Goal: Use online tool/utility: Utilize a website feature to perform a specific function

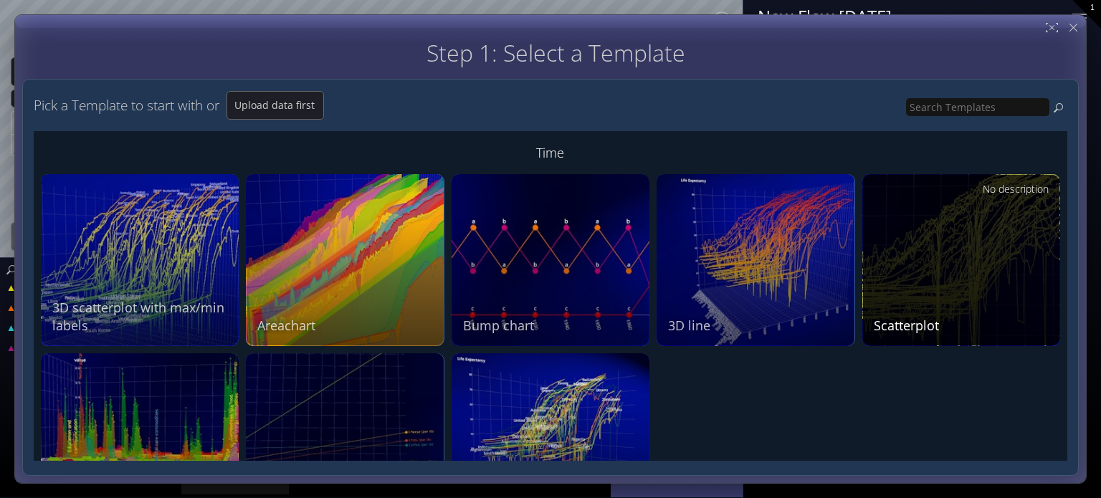
click at [941, 263] on div "No description Scatterplot" at bounding box center [963, 258] width 179 height 153
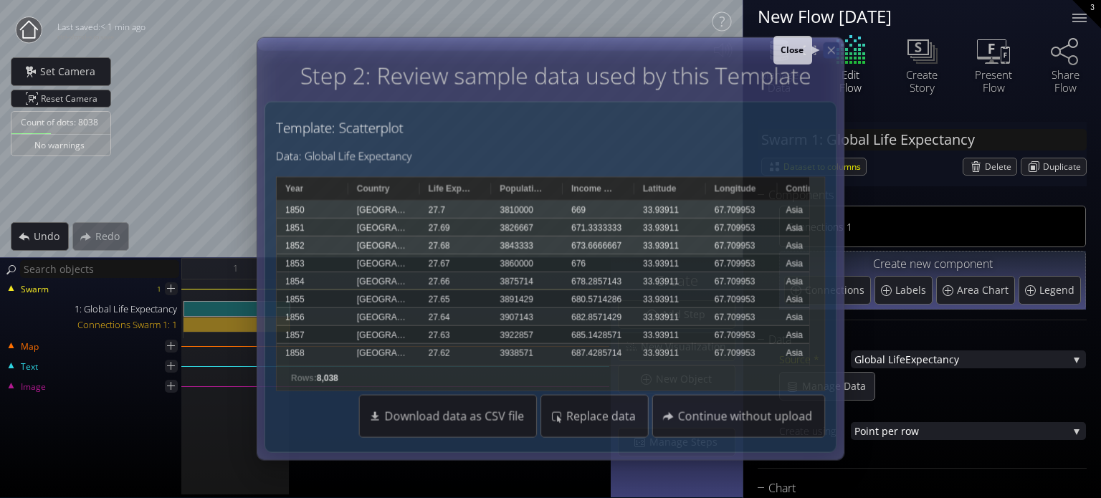
click at [824, 44] on div at bounding box center [831, 50] width 16 height 16
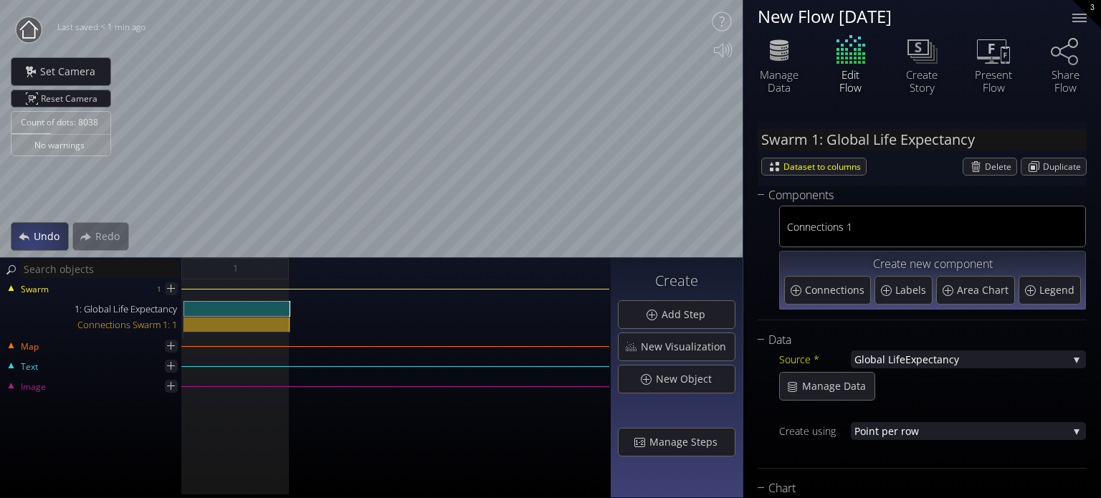
click at [32, 248] on div "Undo" at bounding box center [39, 236] width 57 height 27
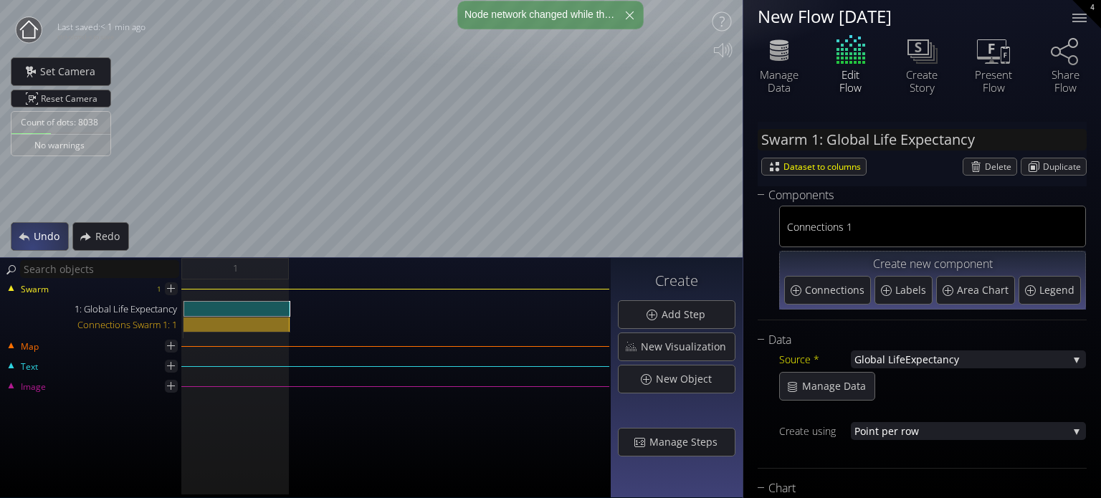
click at [32, 248] on div "Undo" at bounding box center [39, 236] width 57 height 27
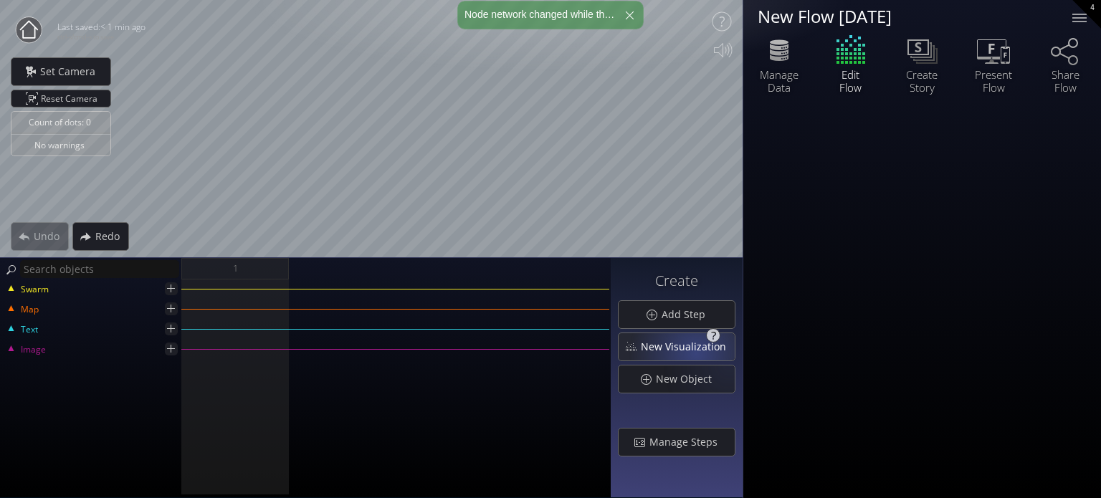
click at [698, 349] on span "New Visualization" at bounding box center [687, 347] width 95 height 14
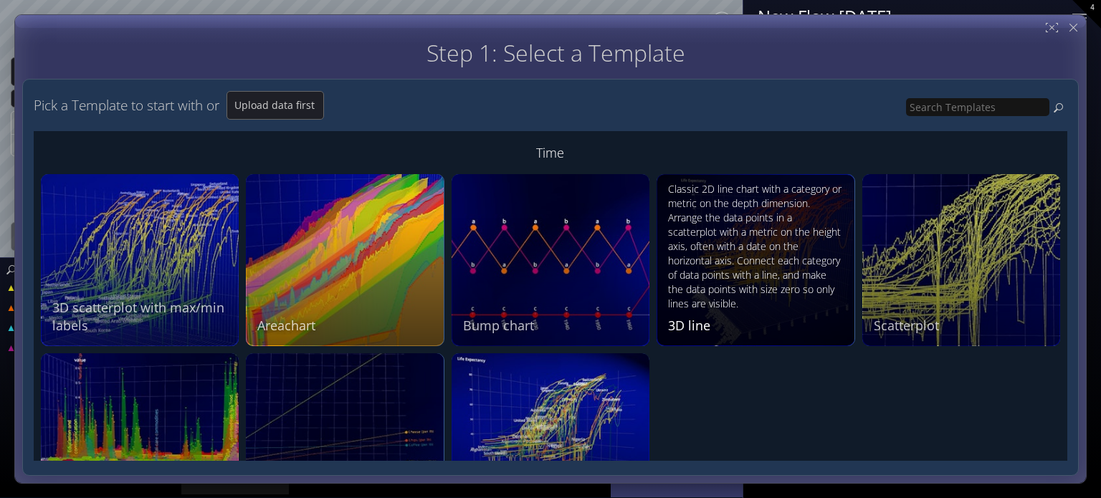
click at [716, 274] on div "Classic 2D line chart with a category or metric on the depth dimension. Arrange…" at bounding box center [757, 246] width 179 height 129
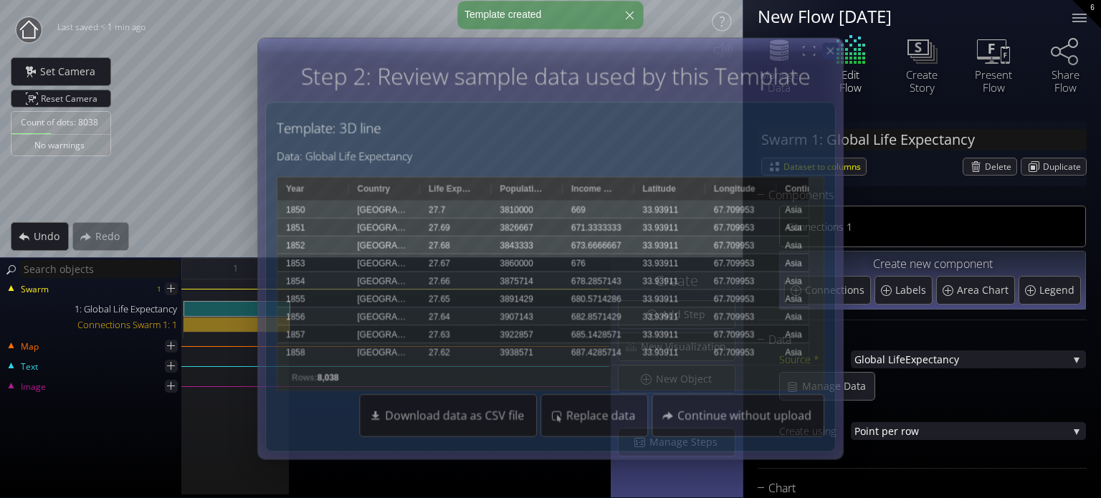
click at [829, 47] on icon at bounding box center [830, 51] width 12 height 12
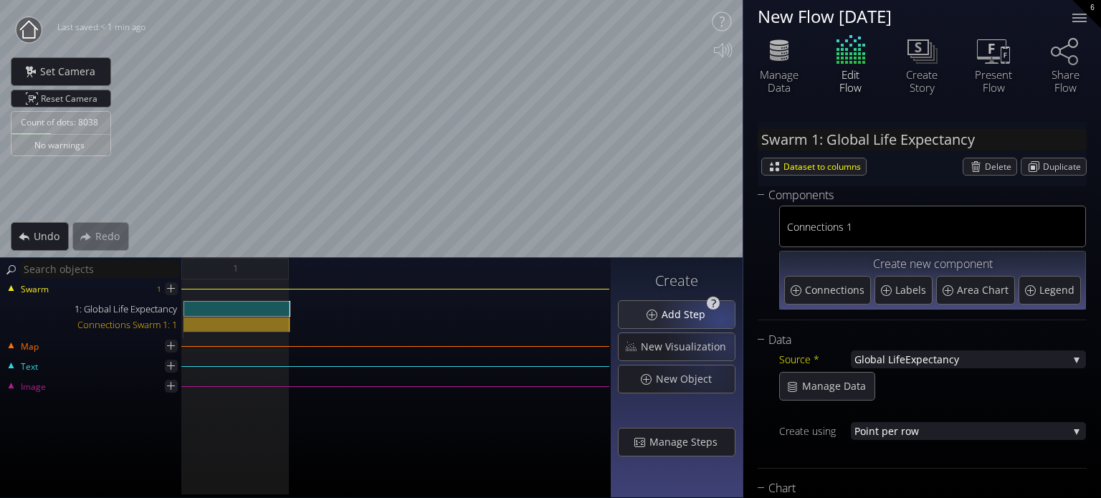
click at [711, 310] on span "Add Step" at bounding box center [687, 315] width 53 height 14
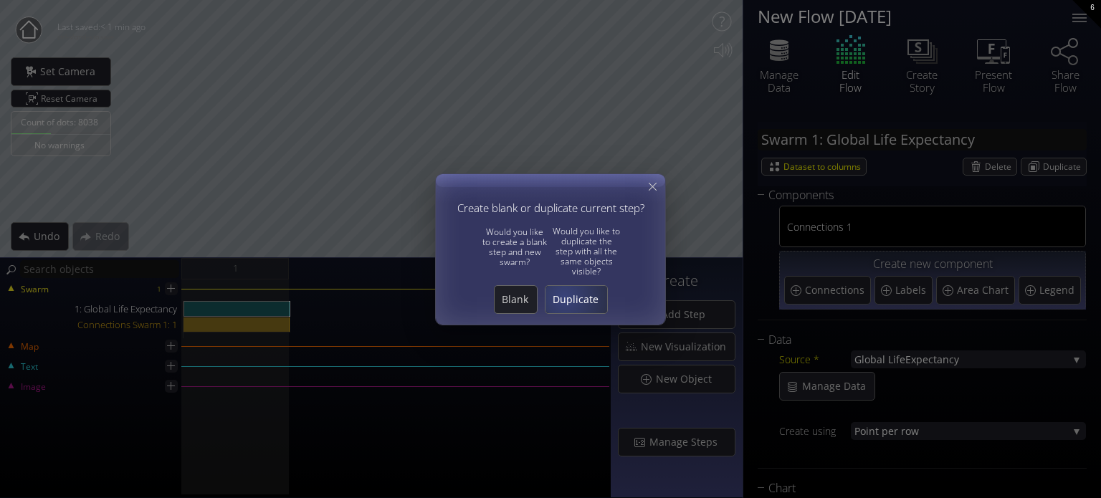
click at [557, 300] on span "Duplicate" at bounding box center [577, 300] width 62 height 14
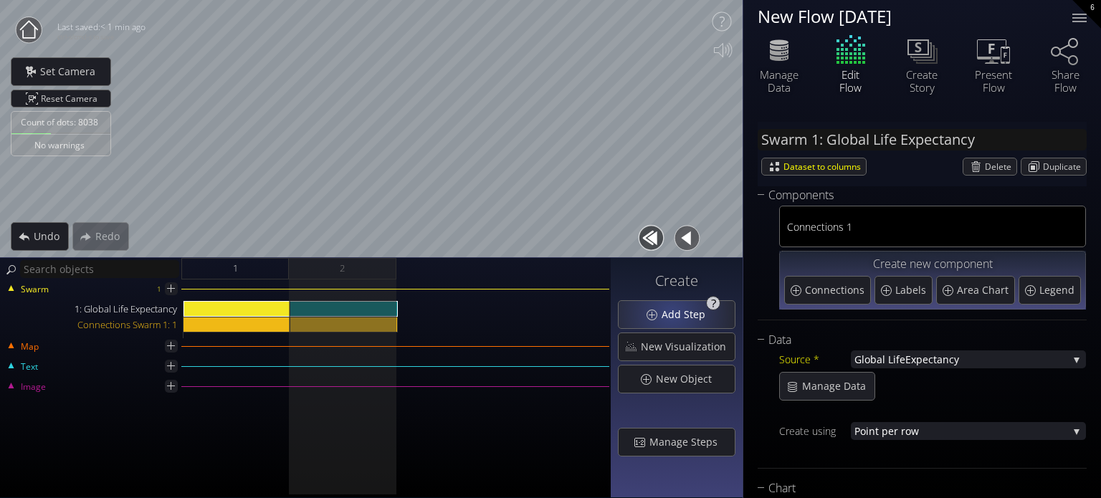
click at [680, 314] on span "Add Step" at bounding box center [687, 315] width 53 height 14
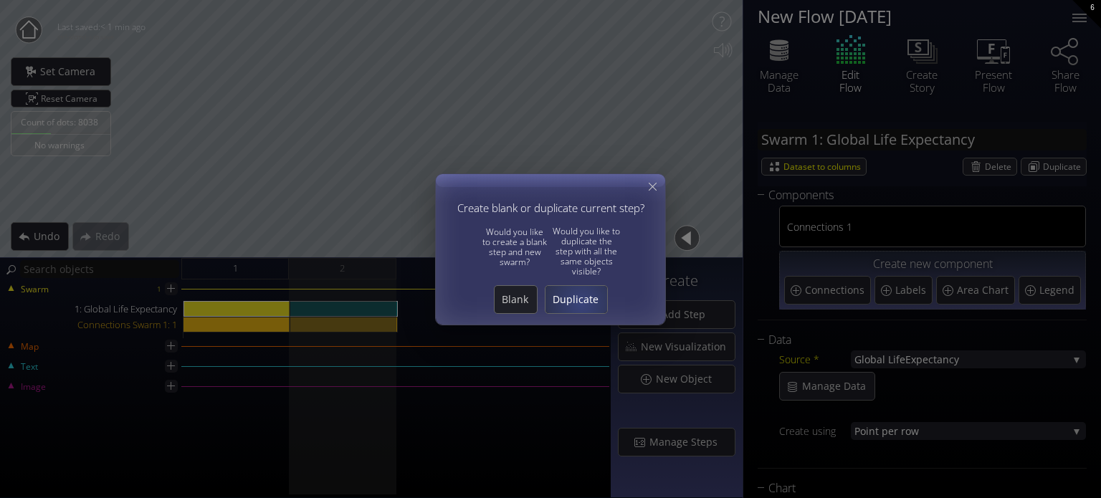
click at [569, 303] on span "Duplicate" at bounding box center [577, 300] width 62 height 14
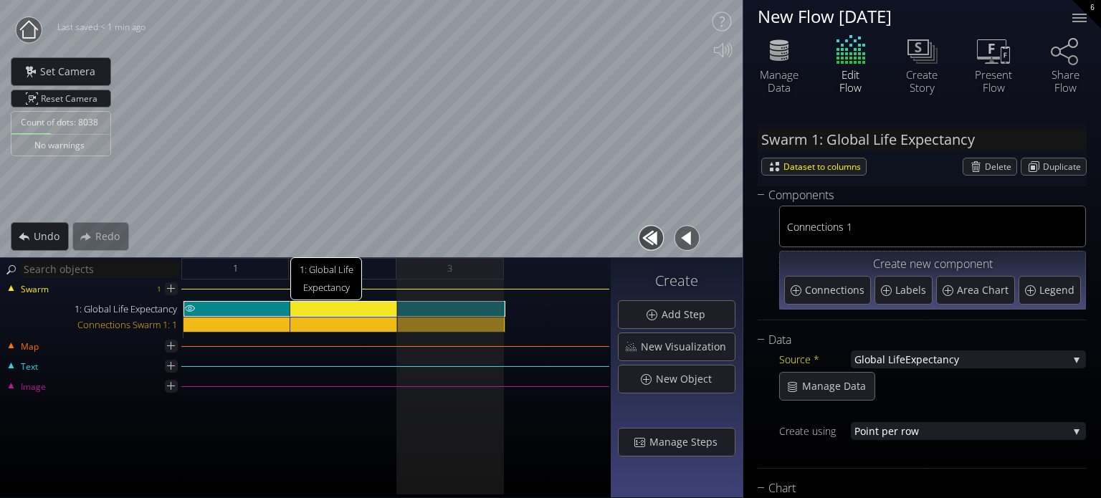
click at [232, 307] on div "1: Global Life Expectancy" at bounding box center [237, 309] width 107 height 16
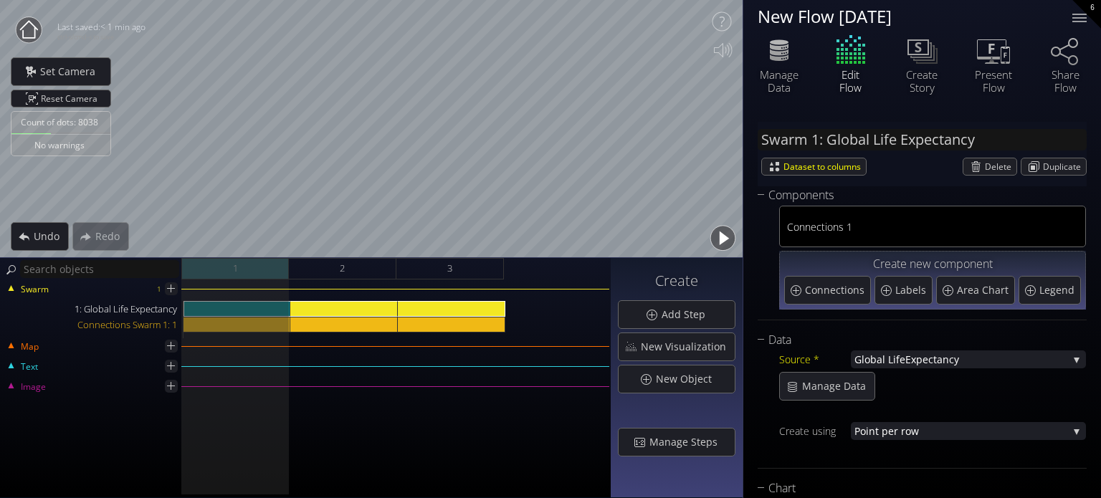
click at [227, 268] on div "1" at bounding box center [235, 269] width 108 height 22
click at [698, 446] on span "Manage Steps" at bounding box center [687, 442] width 77 height 14
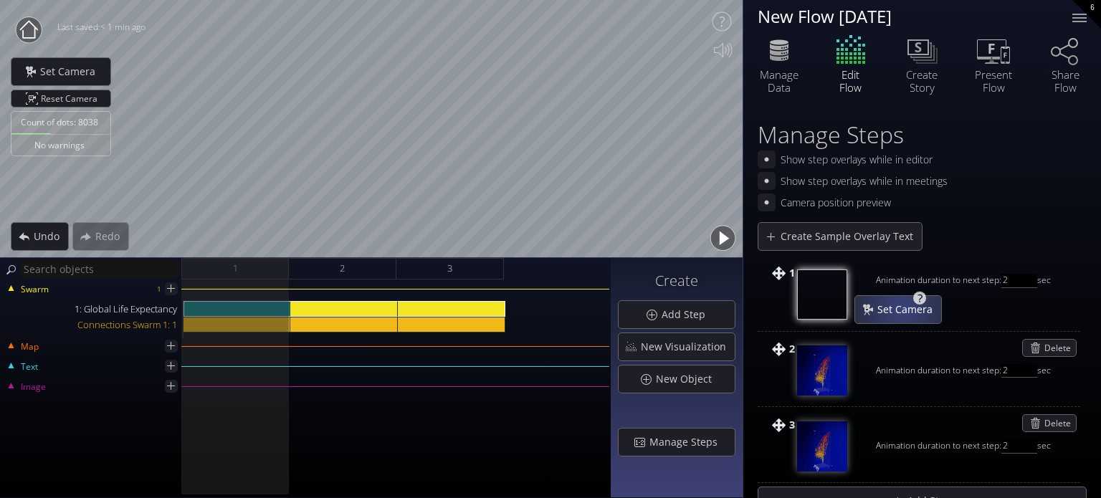
click at [900, 310] on span "Set Camera" at bounding box center [909, 310] width 65 height 14
click at [891, 318] on div "Set Camera" at bounding box center [898, 309] width 86 height 27
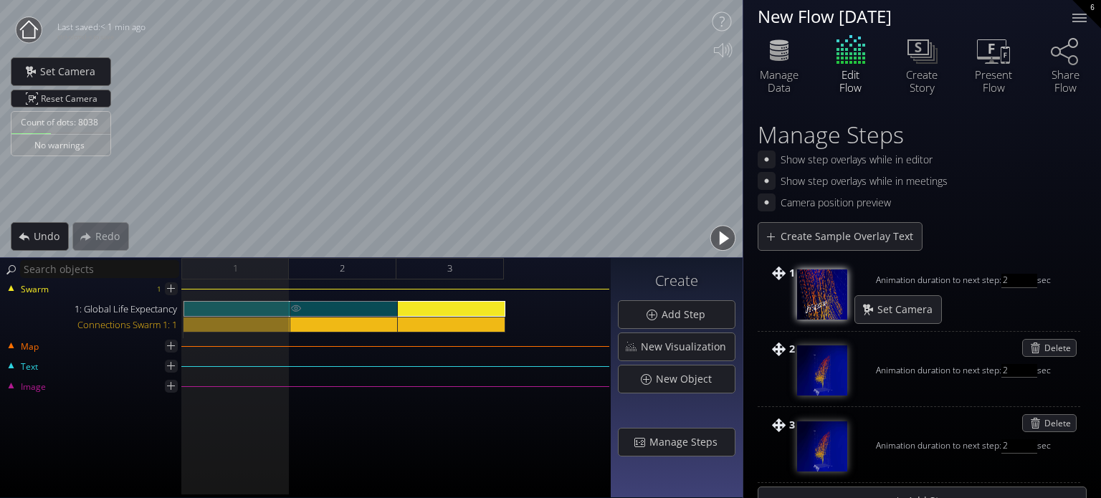
click at [318, 303] on div "1: Global Life Expectancy" at bounding box center [344, 309] width 108 height 16
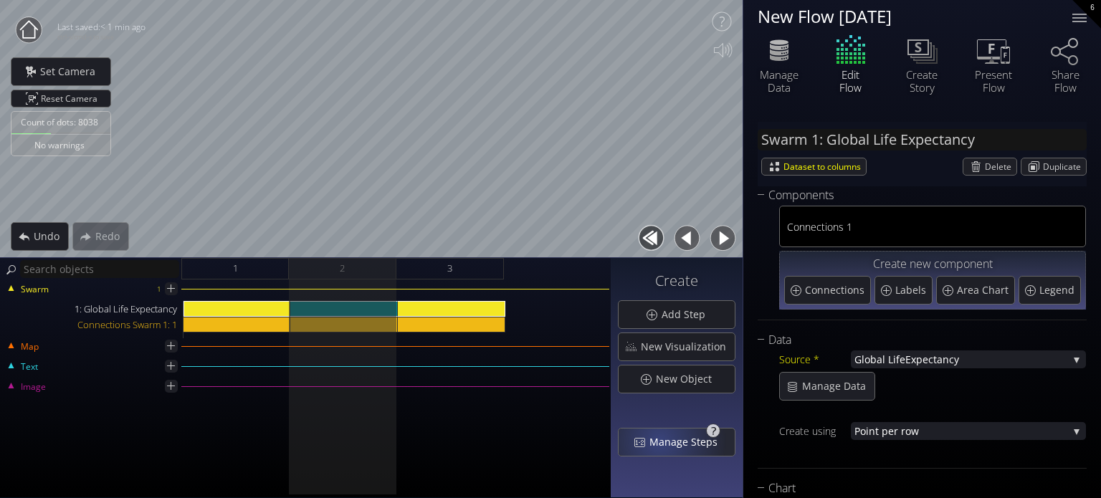
click at [662, 442] on span "Manage Steps" at bounding box center [687, 442] width 77 height 14
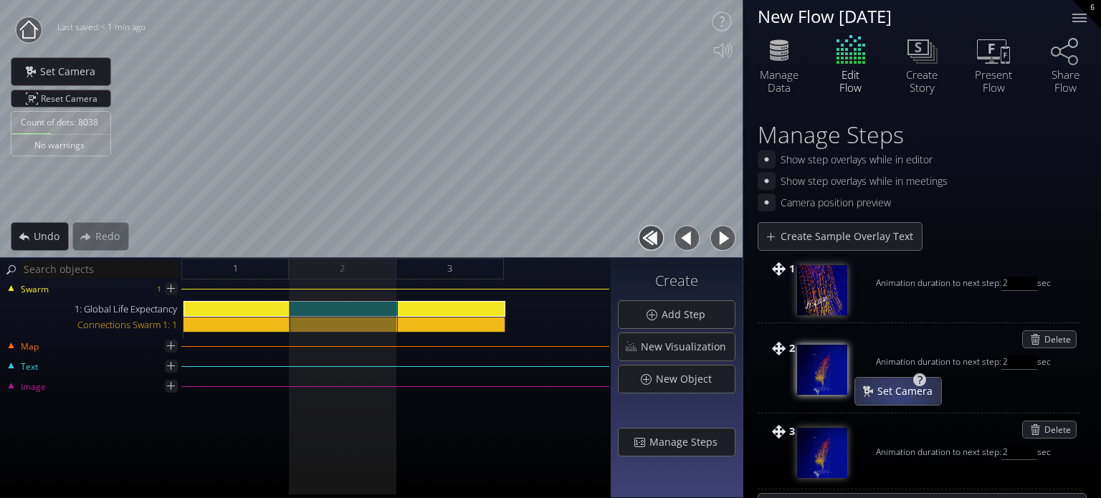
click at [898, 392] on span "Set Camera" at bounding box center [909, 391] width 65 height 14
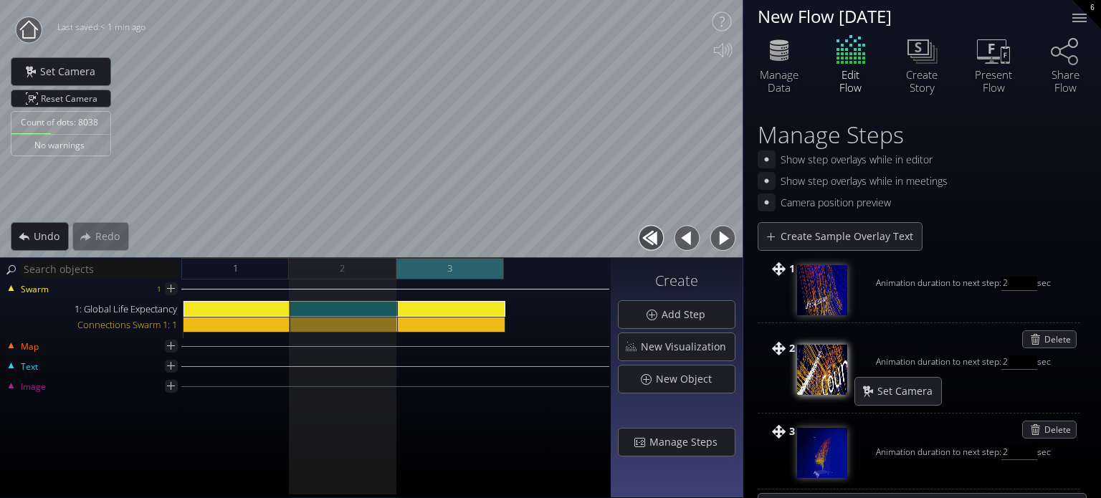
click at [466, 267] on div "3" at bounding box center [450, 269] width 108 height 22
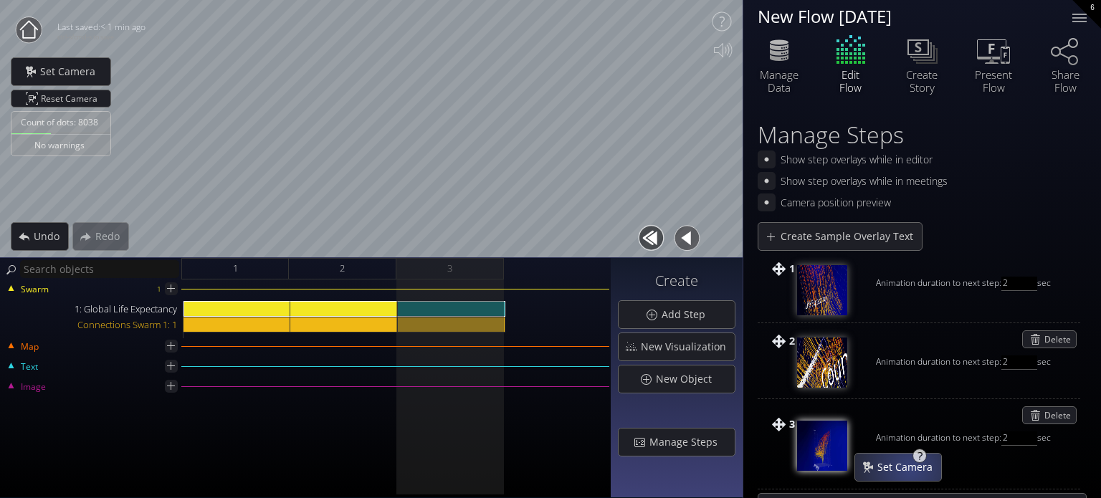
click at [910, 469] on span "Set Camera" at bounding box center [909, 467] width 65 height 14
click at [1075, 24] on div at bounding box center [1079, 18] width 29 height 29
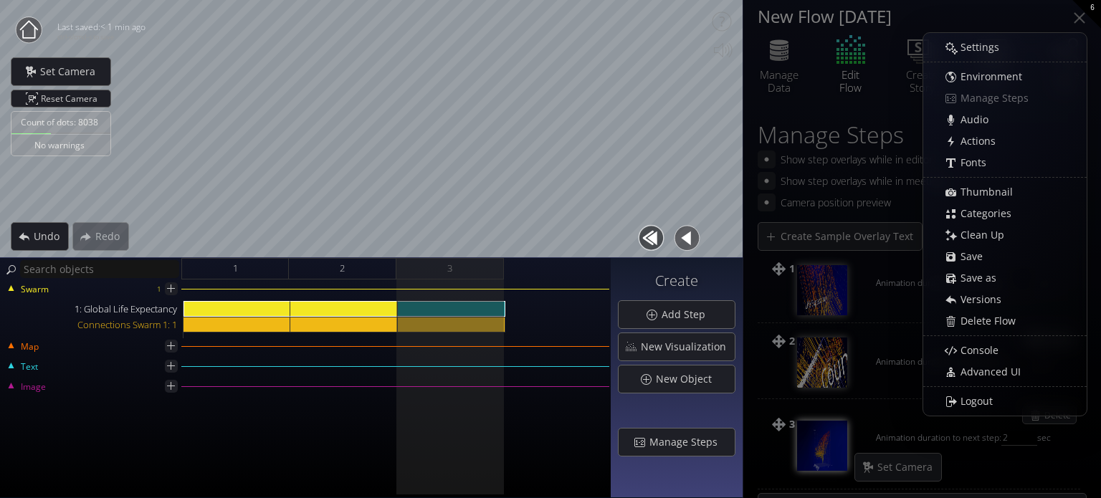
click at [833, 23] on div "New Flow [DATE]" at bounding box center [906, 16] width 297 height 18
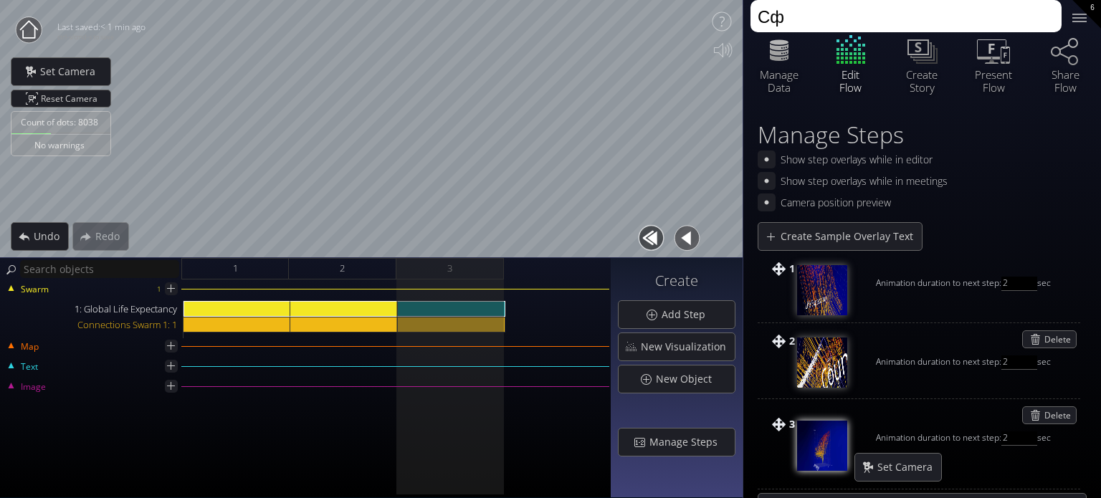
type textarea "С"
type textarea "camera experiment"
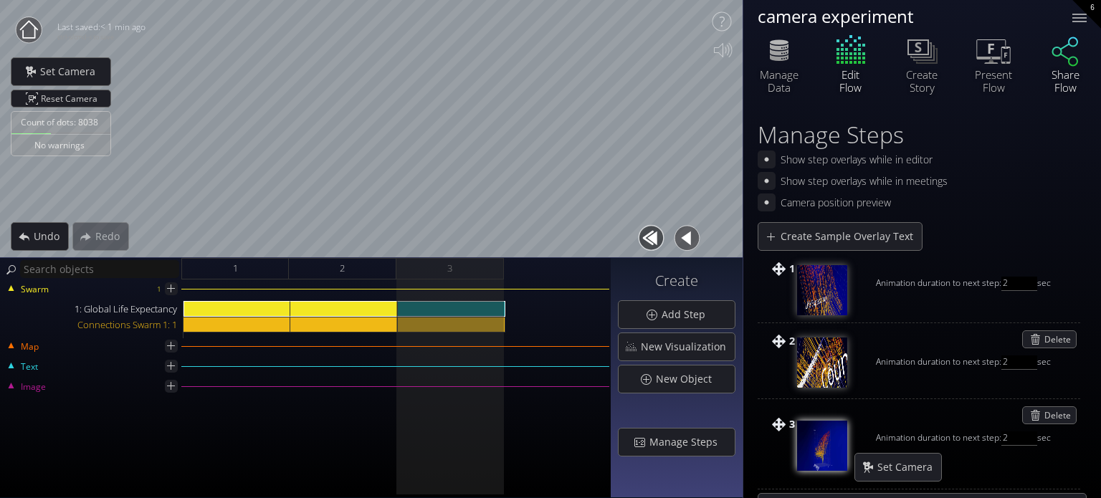
click at [1067, 65] on icon at bounding box center [1065, 50] width 43 height 36
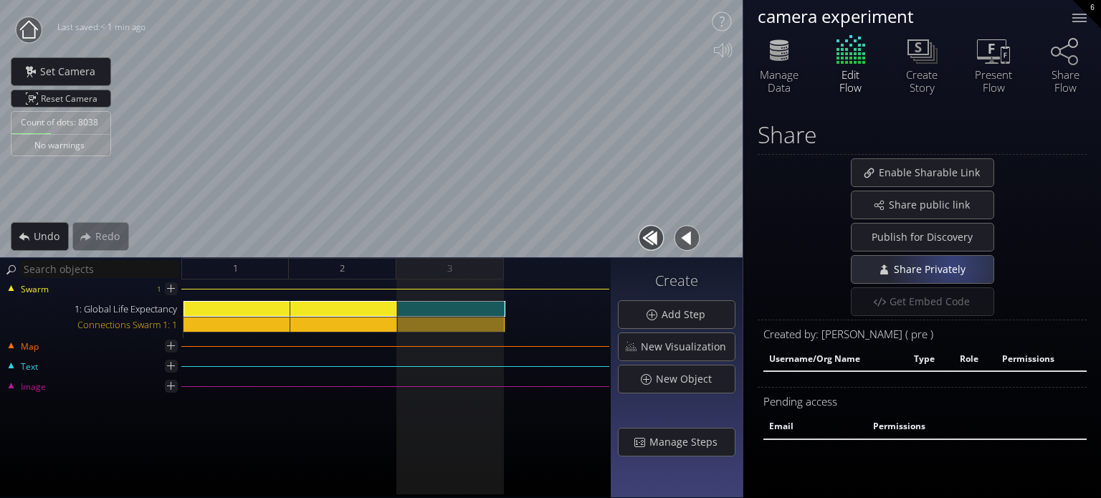
click at [952, 265] on span "Share Privately" at bounding box center [933, 269] width 81 height 14
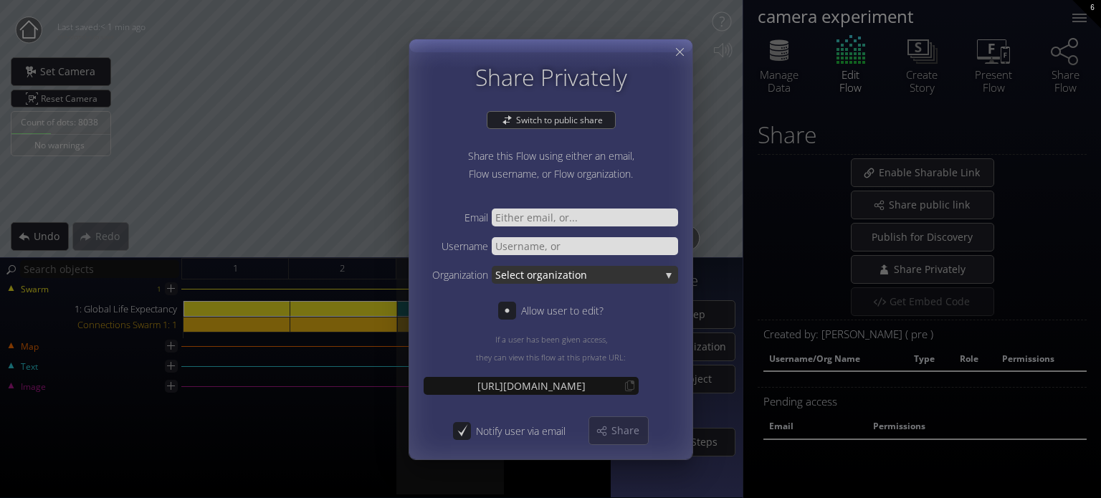
click at [639, 280] on span "ganization" at bounding box center [598, 274] width 123 height 18
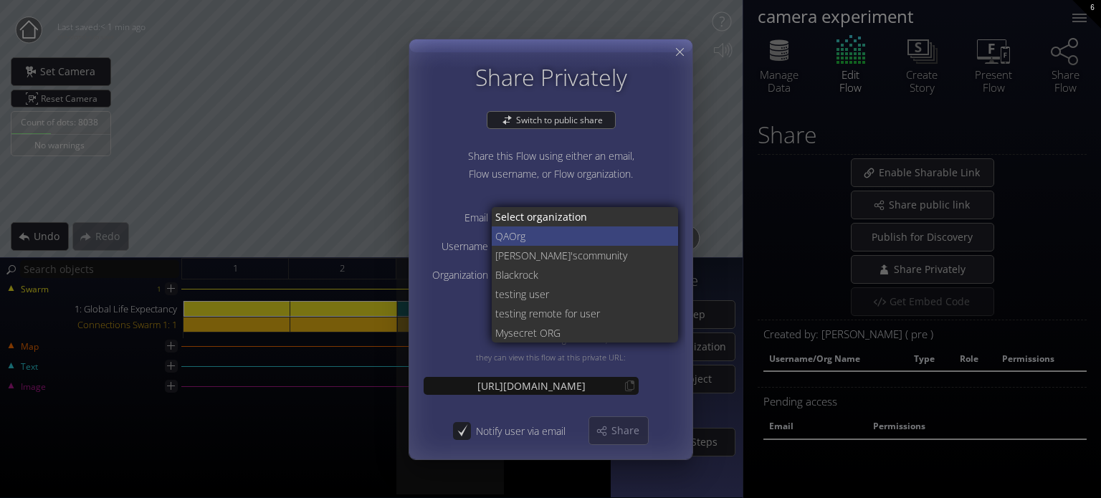
click at [514, 237] on span "Org" at bounding box center [588, 235] width 158 height 19
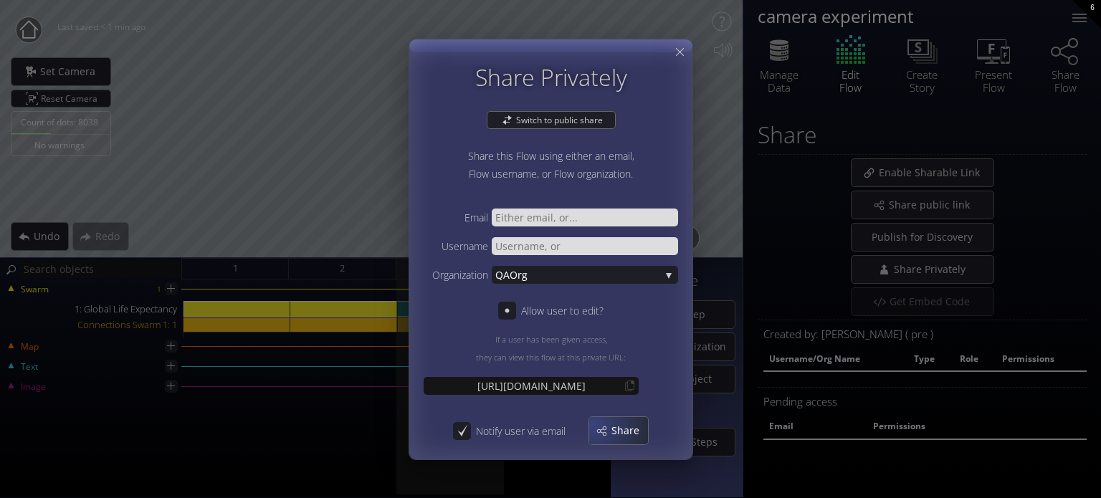
click at [599, 429] on div "Share" at bounding box center [618, 430] width 59 height 27
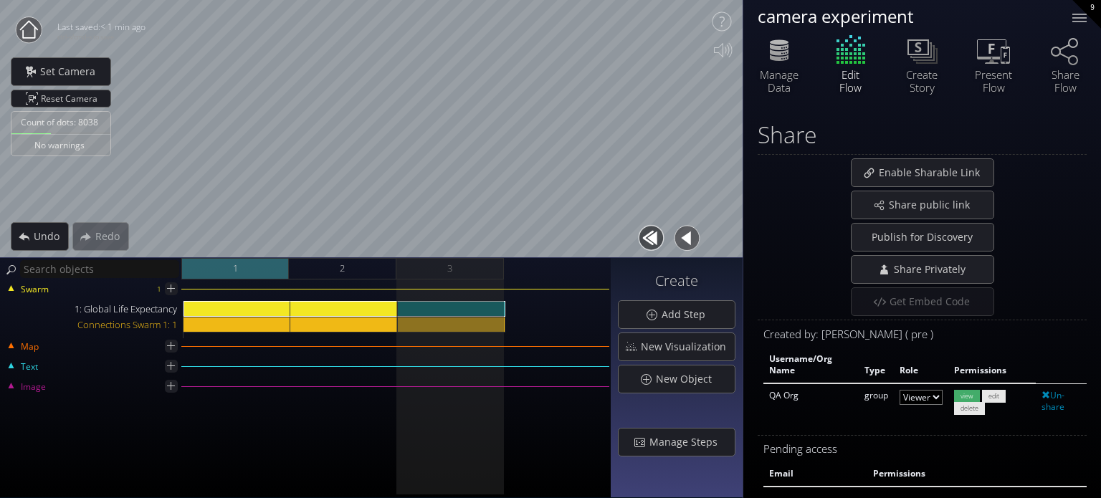
click at [264, 275] on div "1" at bounding box center [235, 269] width 108 height 22
